Goal: Check status: Check status

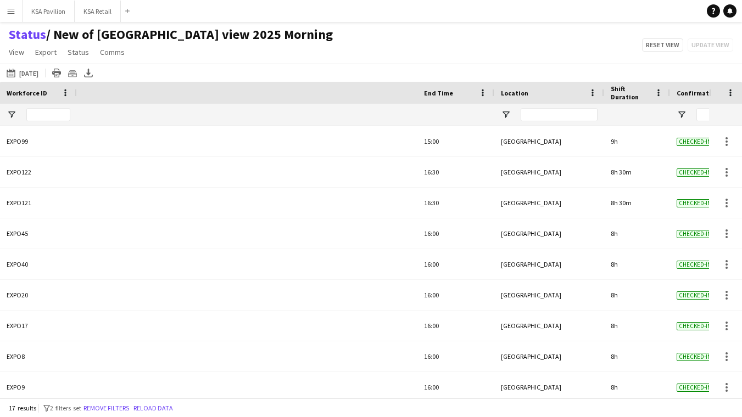
scroll to position [0, 466]
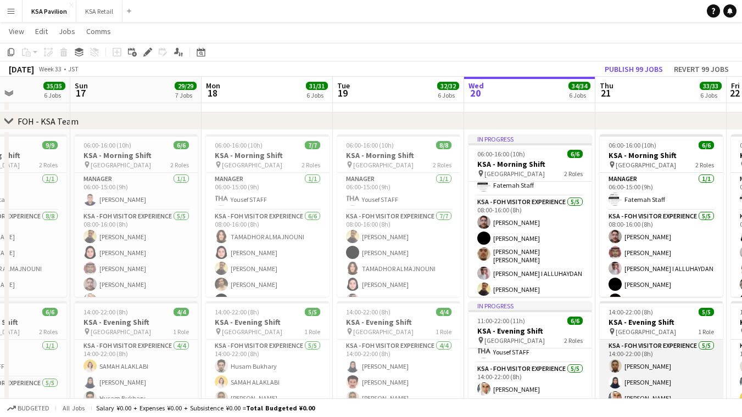
scroll to position [43, 0]
